Goal: Task Accomplishment & Management: Use online tool/utility

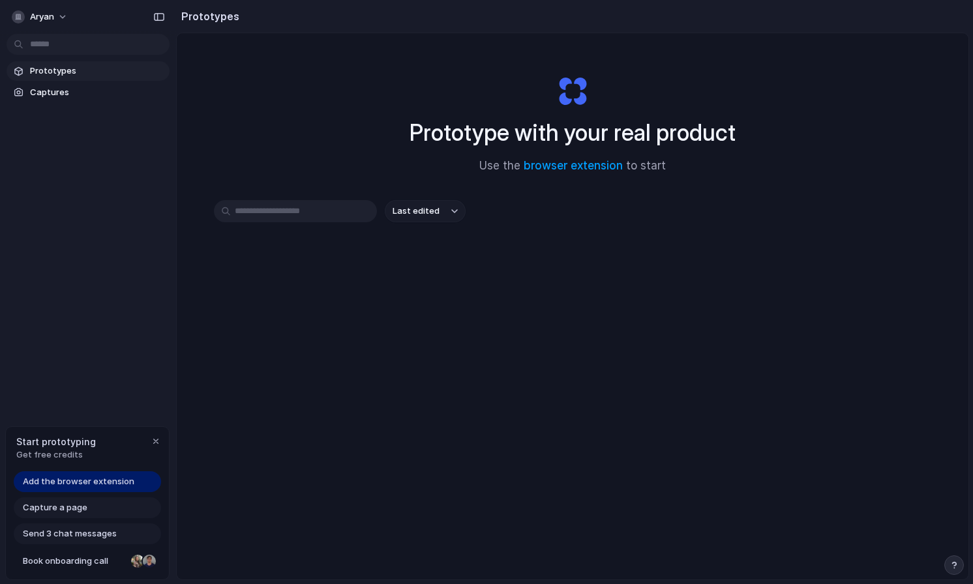
click at [514, 261] on div "Last edited" at bounding box center [572, 257] width 717 height 115
click at [68, 479] on span "Add the browser extension" at bounding box center [79, 481] width 112 height 13
click at [73, 510] on span "Capture a page" at bounding box center [55, 507] width 65 height 13
click at [106, 509] on div "Capture a page" at bounding box center [87, 508] width 147 height 21
click at [158, 441] on div "button" at bounding box center [156, 441] width 10 height 10
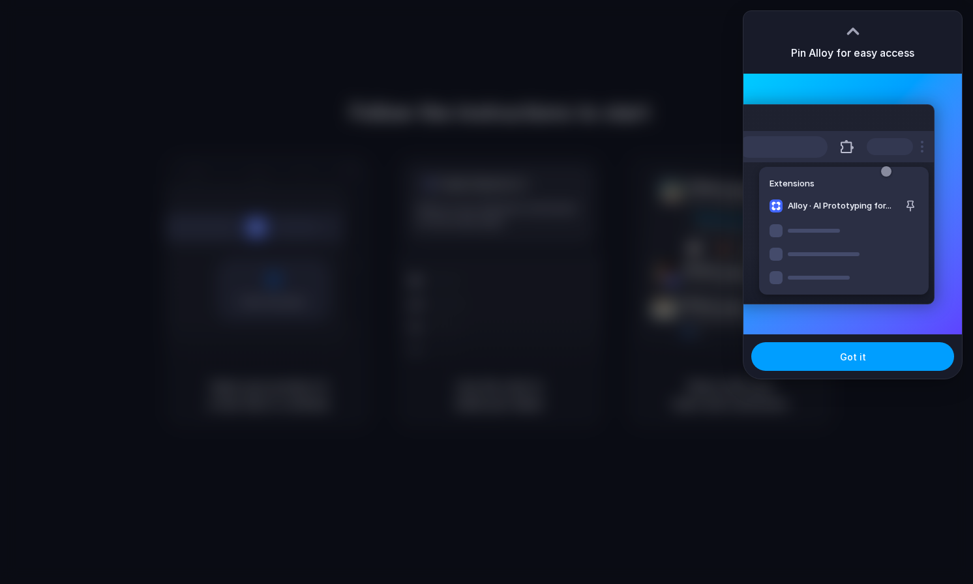
click at [847, 361] on span "Got it" at bounding box center [853, 357] width 26 height 14
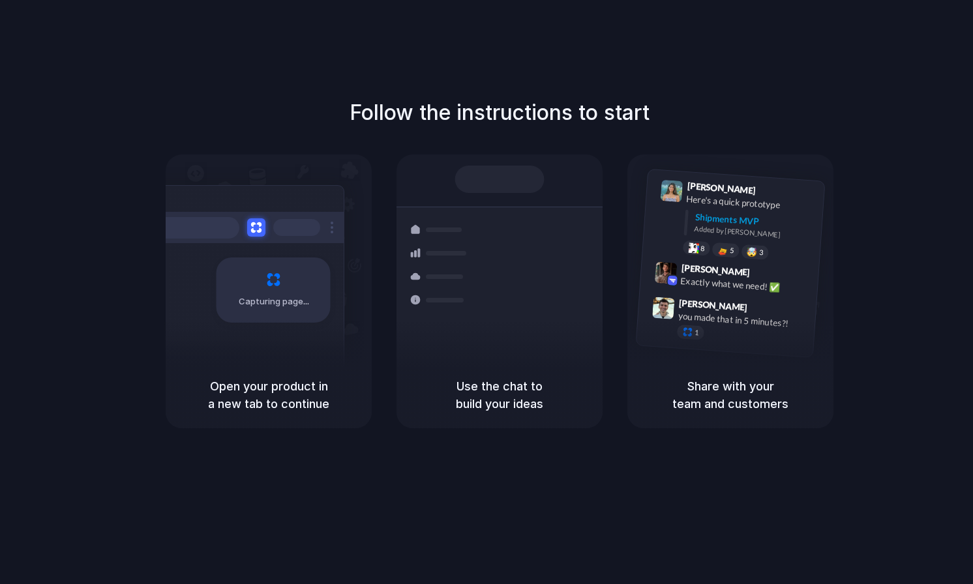
click at [891, 237] on div "Follow the instructions to start Capturing page Open your product in a new tab …" at bounding box center [499, 262] width 973 height 331
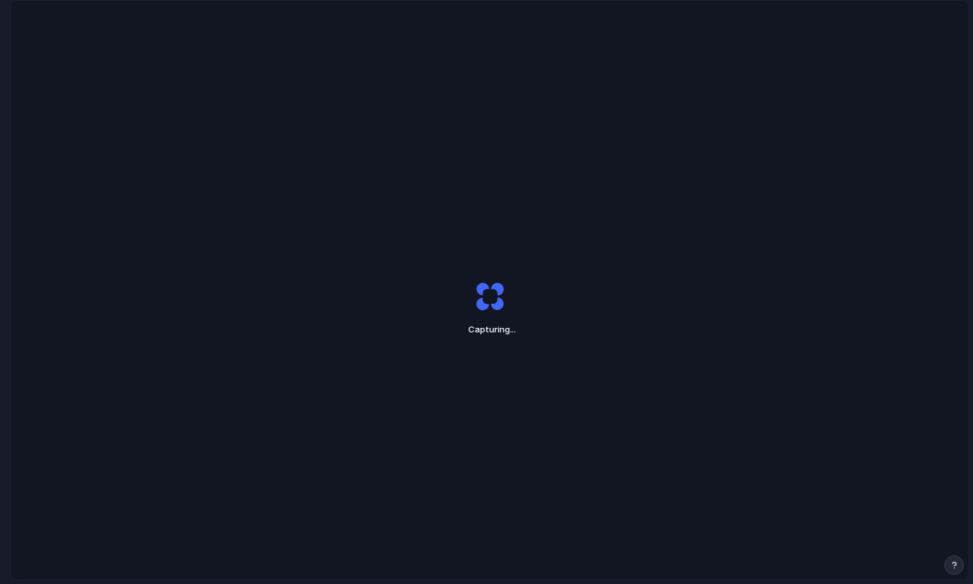
click at [531, 183] on div "Capturing ..." at bounding box center [489, 309] width 957 height 616
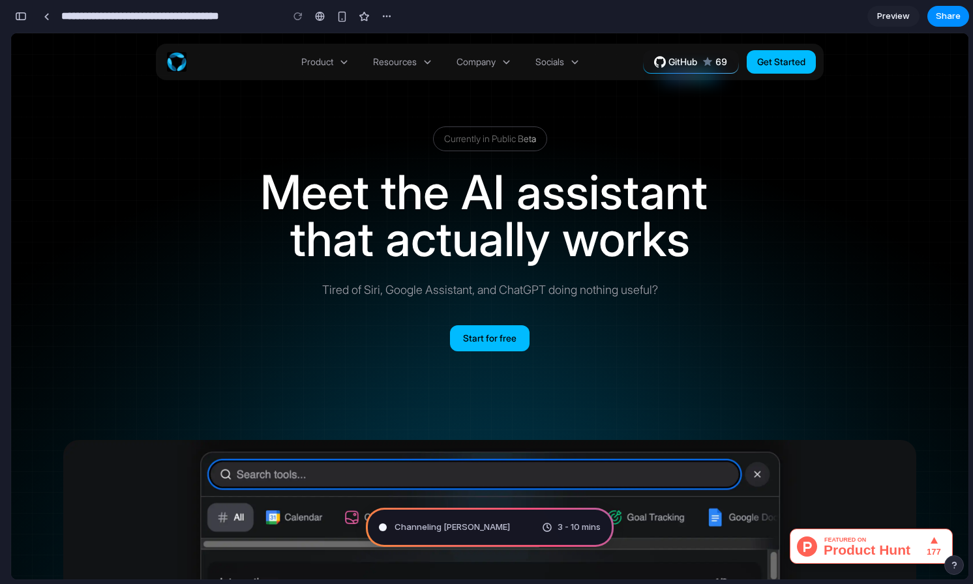
click at [519, 301] on span "Tired of Siri, Google Assistant, and ChatGPT doing nothing useful?" at bounding box center [490, 298] width 336 height 34
click at [523, 281] on div "Tired of Siri, Google Assistant, and ChatGPT doing nothing useful?" at bounding box center [490, 290] width 336 height 18
click at [548, 205] on span "assistant" at bounding box center [611, 192] width 191 height 47
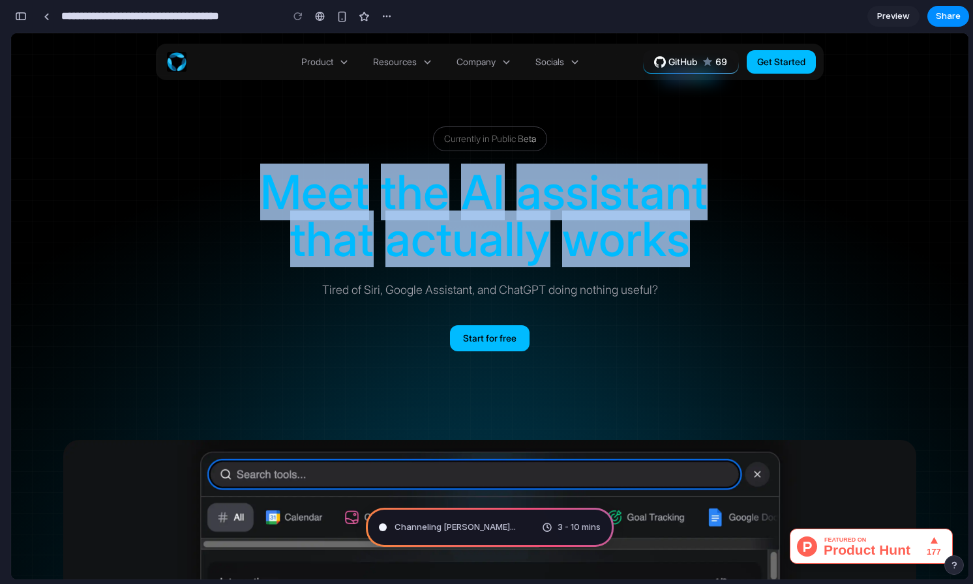
click at [548, 205] on span "assistant" at bounding box center [611, 192] width 191 height 47
click at [600, 171] on span "assistant" at bounding box center [611, 192] width 191 height 47
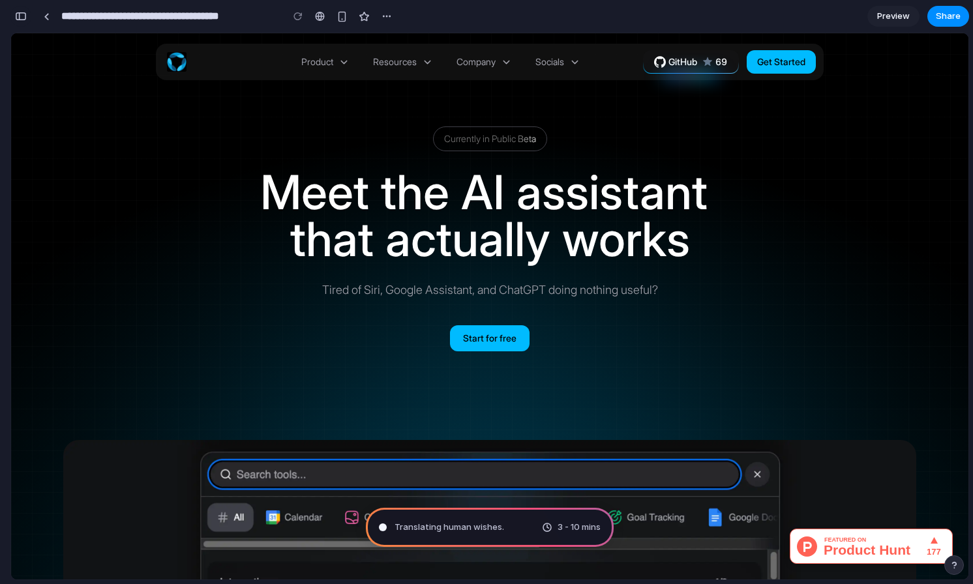
click at [21, 20] on div "button" at bounding box center [21, 16] width 12 height 9
type input "**********"
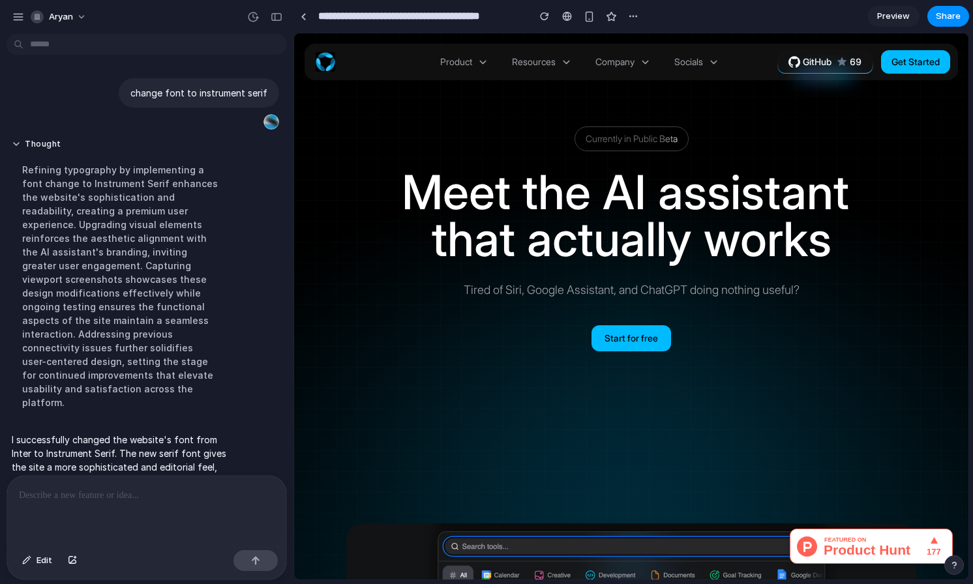
scroll to position [26, 0]
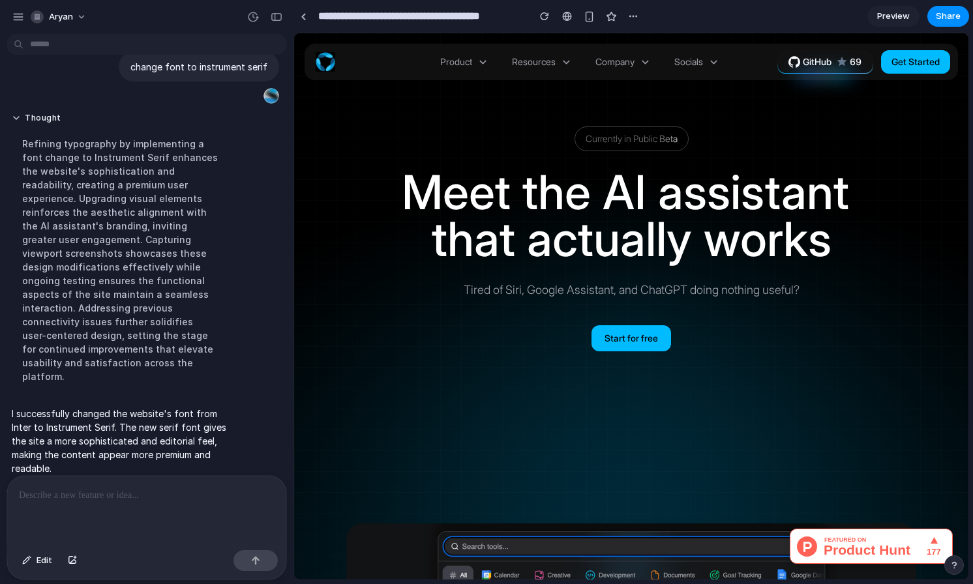
click at [75, 214] on div "Refining typography by implementing a font change to Instrument Serif enhances …" at bounding box center [121, 260] width 218 height 262
